Goal: Information Seeking & Learning: Learn about a topic

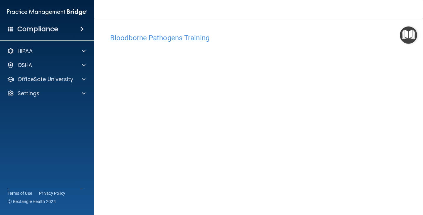
scroll to position [36, 0]
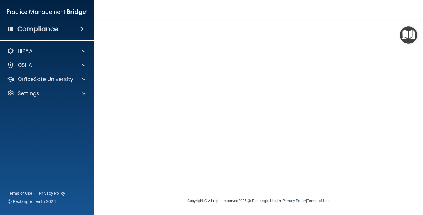
click at [299, 207] on div "Copyright © All rights reserved 2025 @ Rectangle Health | Privacy Policy | Term…" at bounding box center [258, 201] width 215 height 19
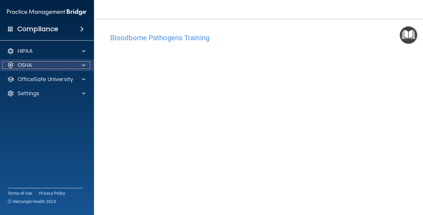
click at [74, 63] on div "OSHA" at bounding box center [39, 65] width 73 height 7
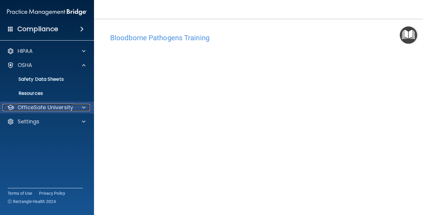
click at [49, 110] on p "OfficeSafe University" at bounding box center [46, 107] width 56 height 7
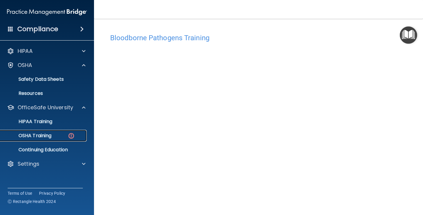
click at [45, 139] on p "OSHA Training" at bounding box center [28, 136] width 48 height 6
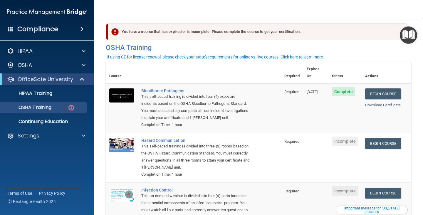
click at [286, 114] on td "Required" at bounding box center [292, 108] width 22 height 50
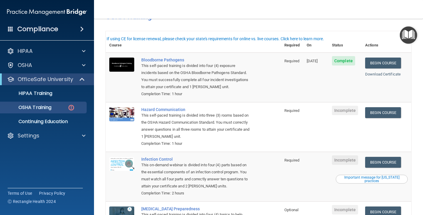
scroll to position [47, 0]
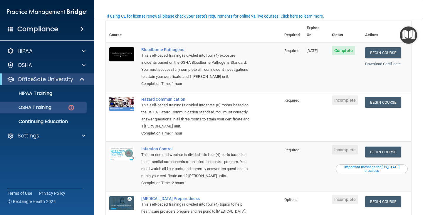
click at [383, 103] on td "Begin Course Download Certificate" at bounding box center [387, 117] width 50 height 50
click at [378, 97] on link "Begin Course" at bounding box center [383, 102] width 36 height 11
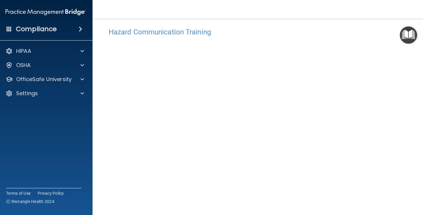
scroll to position [25, 0]
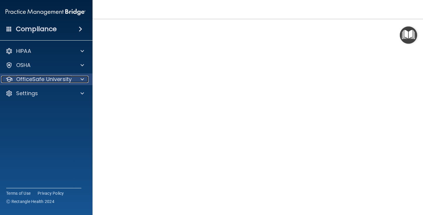
click at [47, 80] on p "OfficeSafe University" at bounding box center [44, 79] width 56 height 7
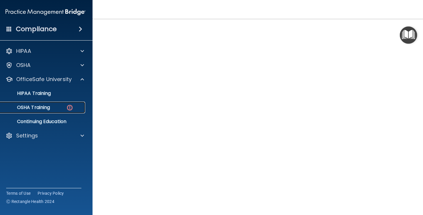
click at [49, 109] on p "OSHA Training" at bounding box center [26, 108] width 48 height 6
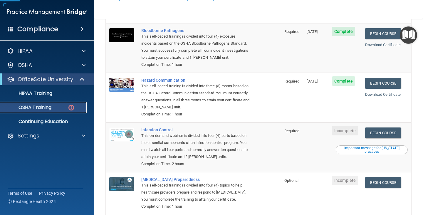
scroll to position [69, 0]
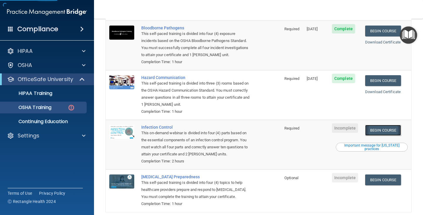
click at [376, 125] on link "Begin Course" at bounding box center [383, 130] width 36 height 11
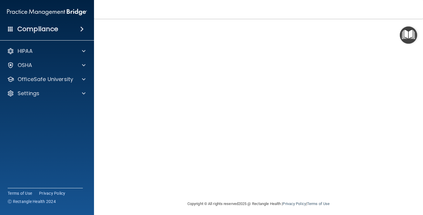
scroll to position [36, 0]
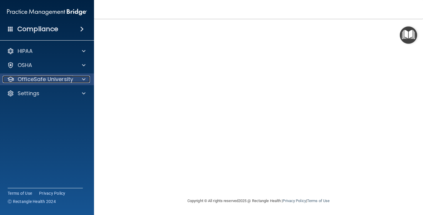
click at [55, 77] on p "OfficeSafe University" at bounding box center [46, 79] width 56 height 7
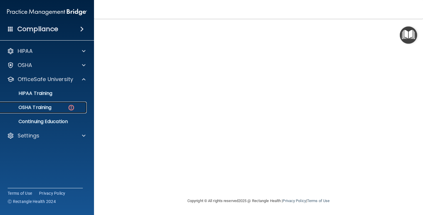
click at [59, 106] on div "OSHA Training" at bounding box center [44, 108] width 80 height 6
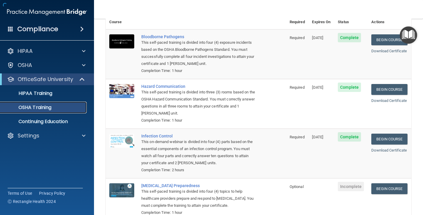
scroll to position [73, 0]
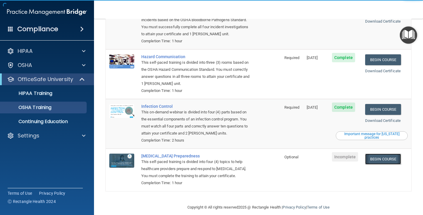
click at [389, 154] on link "Begin Course" at bounding box center [383, 159] width 36 height 11
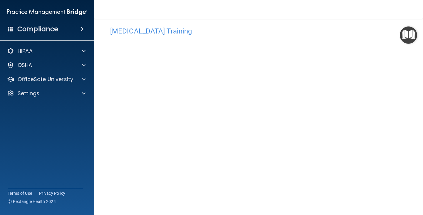
scroll to position [16, 0]
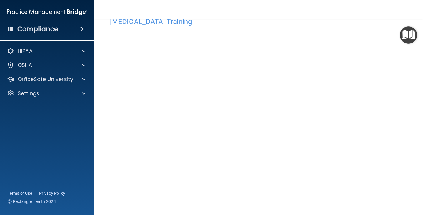
click at [307, 25] on h4 "[MEDICAL_DATA] Training" at bounding box center [258, 22] width 297 height 8
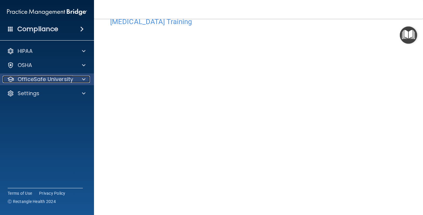
click at [81, 78] on div at bounding box center [83, 79] width 15 height 7
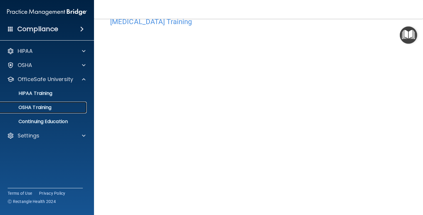
click at [56, 110] on div "OSHA Training" at bounding box center [44, 108] width 80 height 6
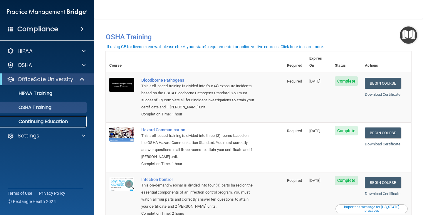
click at [44, 122] on p "Continuing Education" at bounding box center [44, 122] width 80 height 6
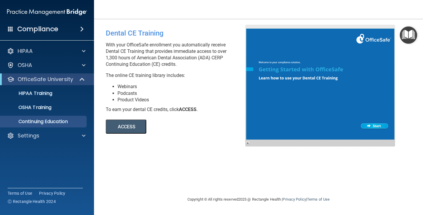
click at [63, 41] on div "Compliance HIPAA Documents and Policies Report an Incident Business Associates …" at bounding box center [47, 107] width 94 height 215
click at [71, 21] on div "Compliance" at bounding box center [47, 18] width 82 height 36
click at [67, 27] on div "Compliance" at bounding box center [47, 29] width 94 height 13
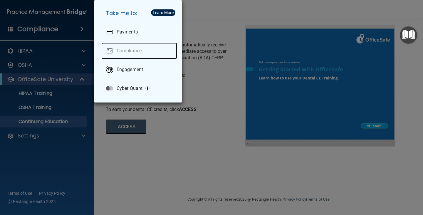
click at [131, 51] on link "Compliance" at bounding box center [139, 51] width 76 height 16
click at [42, 81] on div "Take me to: Payments Compliance Engagement Cyber Quant" at bounding box center [211, 107] width 423 height 215
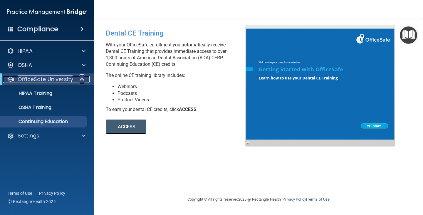
click at [42, 79] on p "OfficeSafe University" at bounding box center [46, 79] width 56 height 7
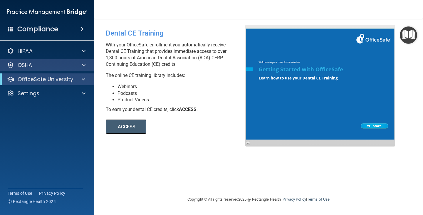
click at [49, 69] on div "OSHA" at bounding box center [47, 65] width 94 height 12
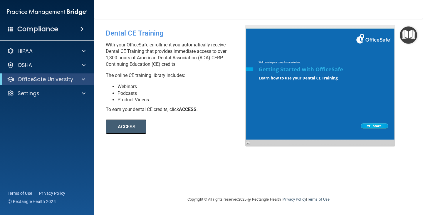
click at [68, 73] on div "OfficeSafe University" at bounding box center [47, 79] width 94 height 12
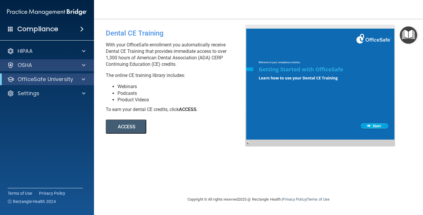
click at [73, 69] on div "OSHA" at bounding box center [47, 65] width 94 height 12
drag, startPoint x: 75, startPoint y: 66, endPoint x: 84, endPoint y: 63, distance: 9.8
click at [84, 63] on span at bounding box center [84, 65] width 4 height 7
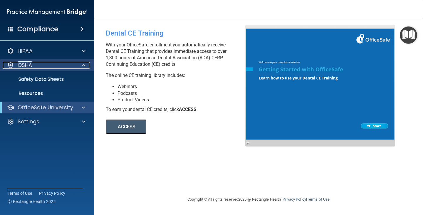
click at [84, 63] on span at bounding box center [84, 65] width 4 height 7
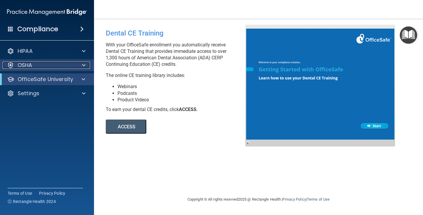
click at [84, 63] on span at bounding box center [84, 65] width 4 height 7
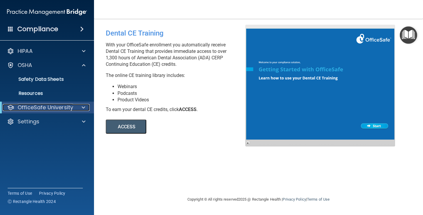
click at [78, 109] on div at bounding box center [82, 107] width 14 height 7
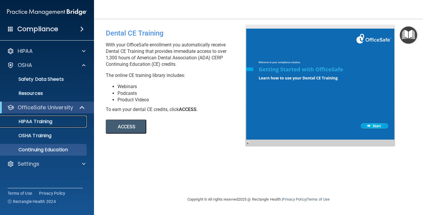
click at [52, 123] on p "HIPAA Training" at bounding box center [28, 122] width 48 height 6
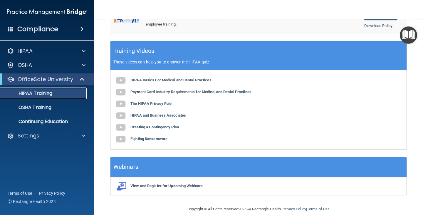
scroll to position [227, 0]
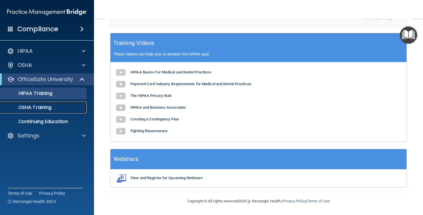
click at [32, 102] on link "OSHA Training" at bounding box center [40, 108] width 93 height 12
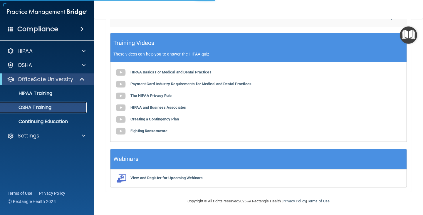
click at [31, 106] on p "OSHA Training" at bounding box center [28, 108] width 48 height 6
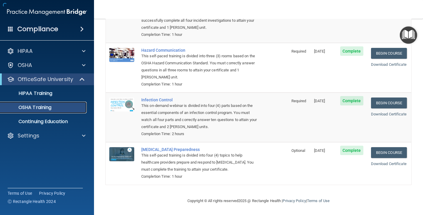
scroll to position [73, 0]
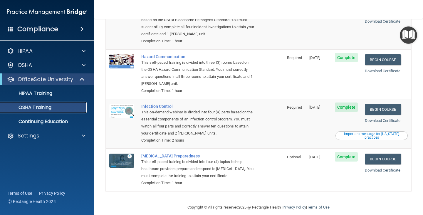
click at [58, 110] on div "OSHA Training" at bounding box center [44, 108] width 80 height 6
click at [53, 121] on p "Continuing Education" at bounding box center [44, 122] width 80 height 6
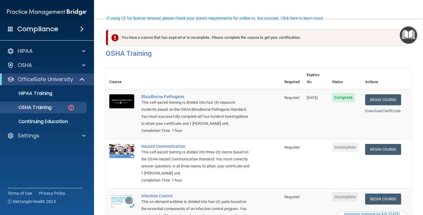
scroll to position [45, 0]
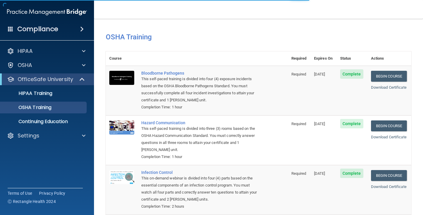
scroll to position [73, 0]
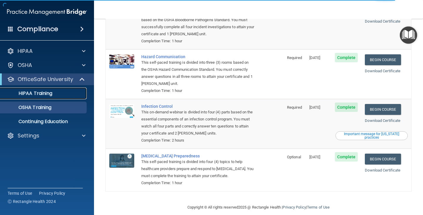
click at [53, 95] on div "HIPAA Training" at bounding box center [44, 94] width 80 height 6
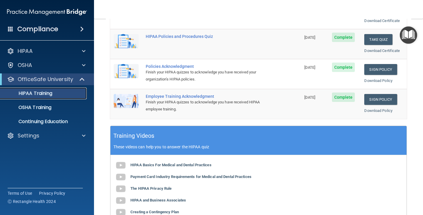
scroll to position [136, 0]
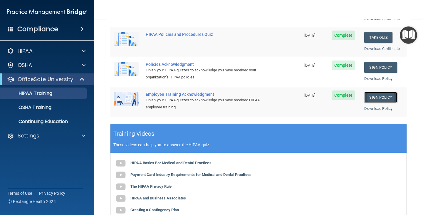
click at [371, 98] on link "Sign Policy" at bounding box center [380, 97] width 33 height 11
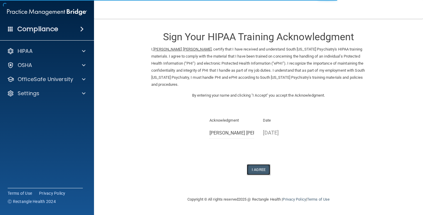
click at [258, 167] on button "I Agree" at bounding box center [259, 169] width 24 height 11
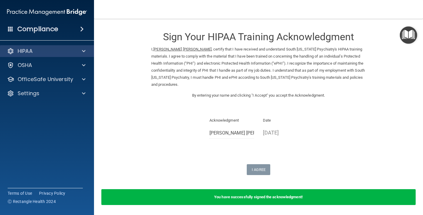
click at [61, 47] on div "HIPAA" at bounding box center [47, 51] width 94 height 12
click at [77, 49] on div at bounding box center [83, 51] width 15 height 7
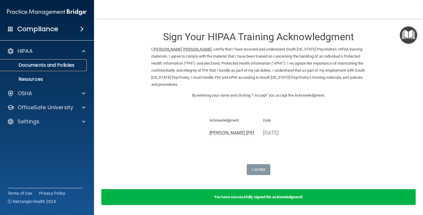
click at [42, 67] on p "Documents and Policies" at bounding box center [44, 65] width 80 height 6
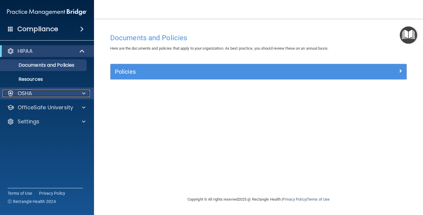
click at [53, 94] on div "OSHA" at bounding box center [39, 93] width 73 height 7
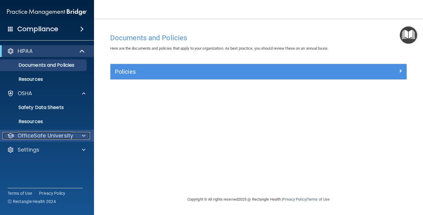
click at [43, 135] on p "OfficeSafe University" at bounding box center [46, 135] width 56 height 7
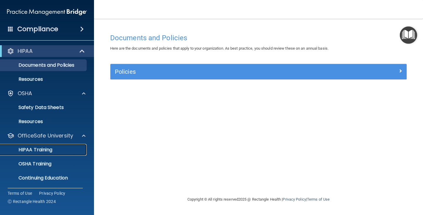
click at [44, 152] on p "HIPAA Training" at bounding box center [28, 150] width 48 height 6
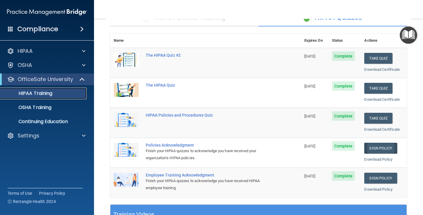
scroll to position [54, 0]
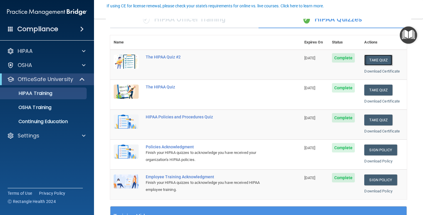
click at [381, 62] on button "Take Quiz" at bounding box center [378, 60] width 28 height 11
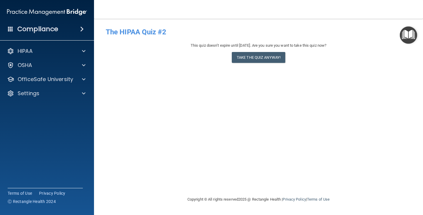
click at [262, 64] on div "This quiz doesn’t expire until 08/04/2026. Are you sure you want to take this q…" at bounding box center [259, 54] width 306 height 24
click at [259, 58] on button "Take the quiz anyway!" at bounding box center [258, 57] width 53 height 11
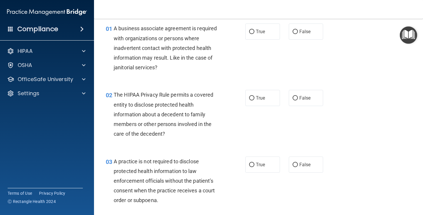
scroll to position [24, 0]
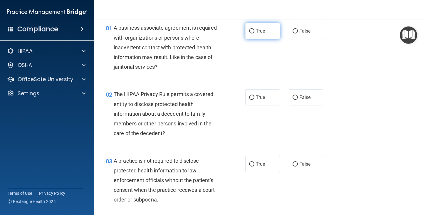
click at [252, 33] on input "True" at bounding box center [251, 31] width 5 height 4
radio input "true"
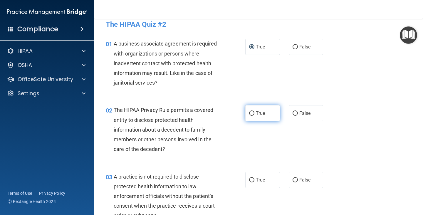
scroll to position [7, 0]
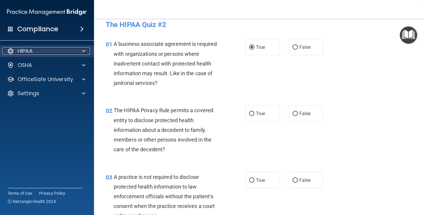
click at [57, 53] on div "HIPAA" at bounding box center [39, 51] width 73 height 7
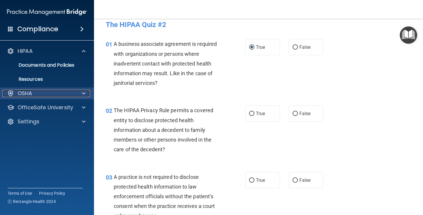
click at [37, 96] on div "OSHA" at bounding box center [39, 93] width 73 height 7
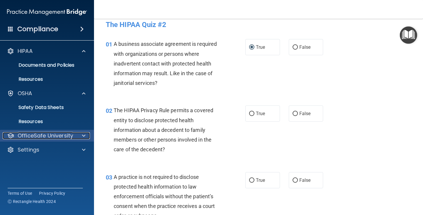
click at [31, 138] on p "OfficeSafe University" at bounding box center [46, 135] width 56 height 7
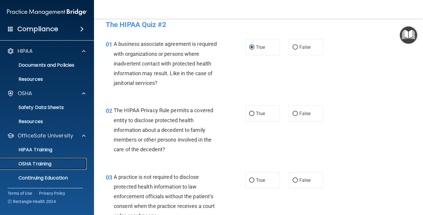
click at [32, 163] on p "OSHA Training" at bounding box center [28, 164] width 48 height 6
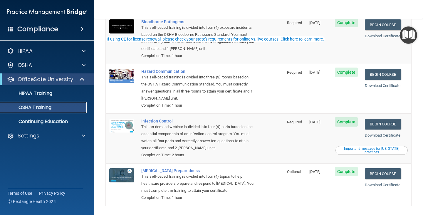
scroll to position [73, 0]
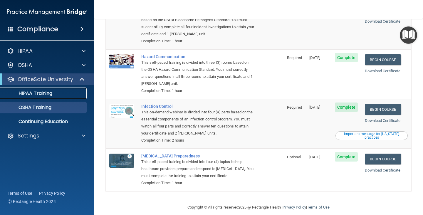
click at [37, 98] on link "HIPAA Training" at bounding box center [40, 94] width 93 height 12
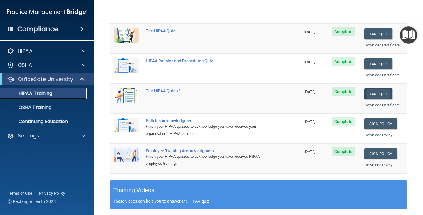
scroll to position [80, 0]
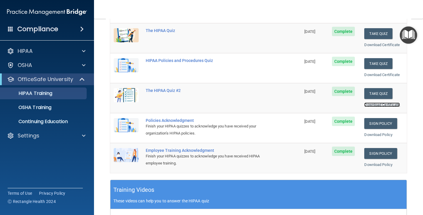
click at [374, 106] on link "Download Certificate" at bounding box center [382, 105] width 36 height 4
click at [370, 120] on link "Sign Policy" at bounding box center [380, 123] width 33 height 11
click at [373, 155] on link "Sign Policy" at bounding box center [380, 153] width 33 height 11
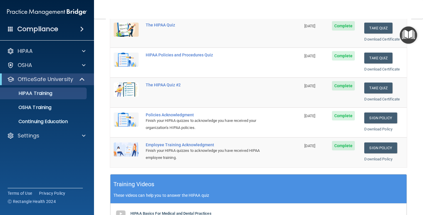
scroll to position [65, 0]
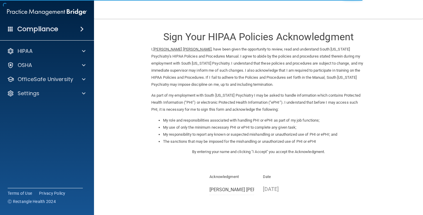
scroll to position [54, 0]
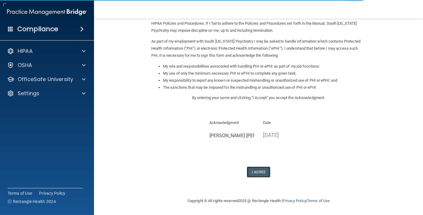
click at [261, 175] on button "I Agree" at bounding box center [259, 172] width 24 height 11
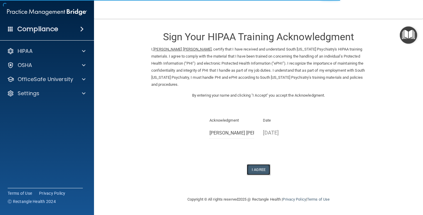
click at [256, 170] on button "I Agree" at bounding box center [259, 169] width 24 height 11
